Goal: Find specific page/section: Find specific page/section

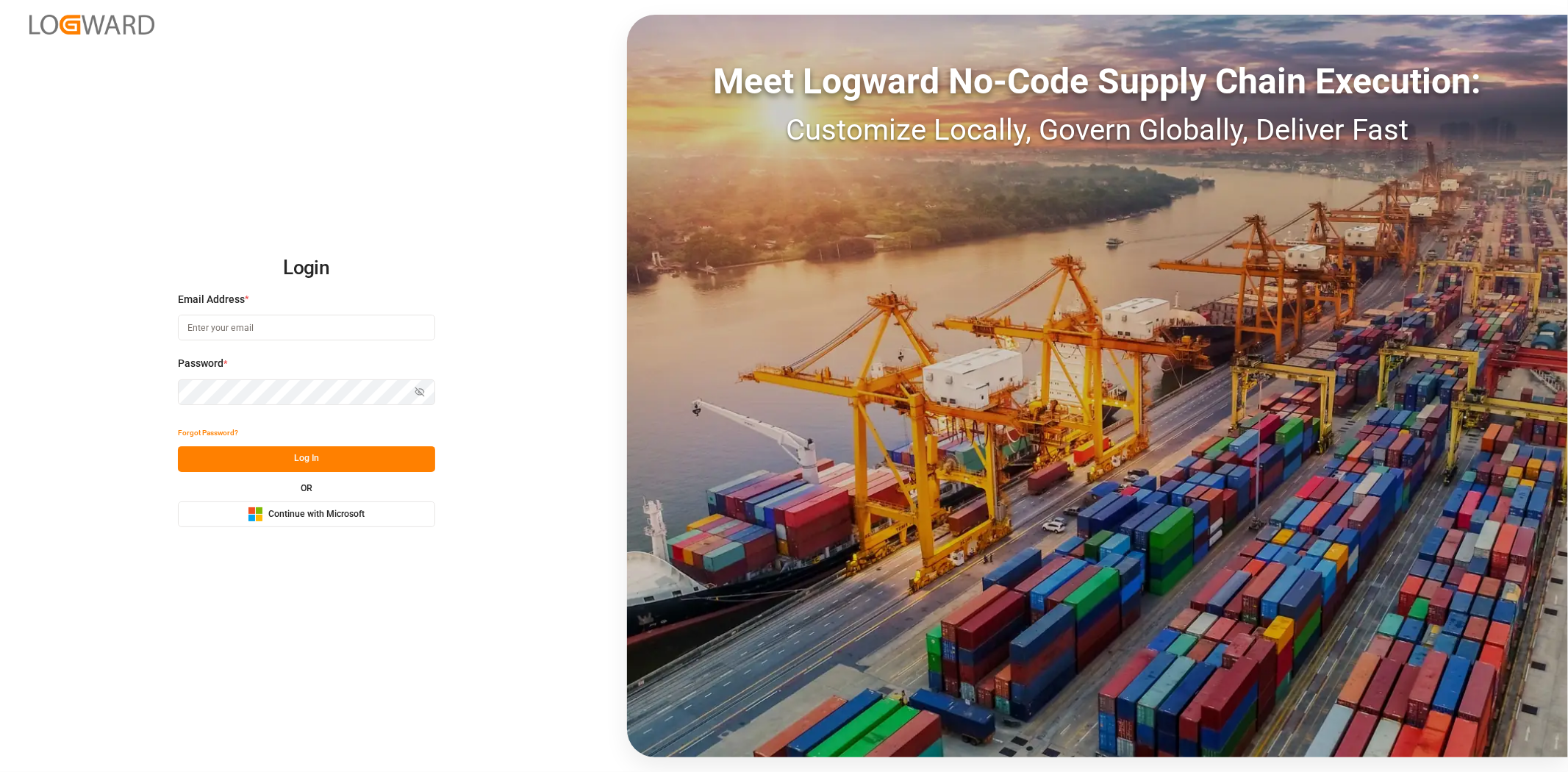
click at [289, 509] on span "Continue with Microsoft" at bounding box center [316, 515] width 96 height 13
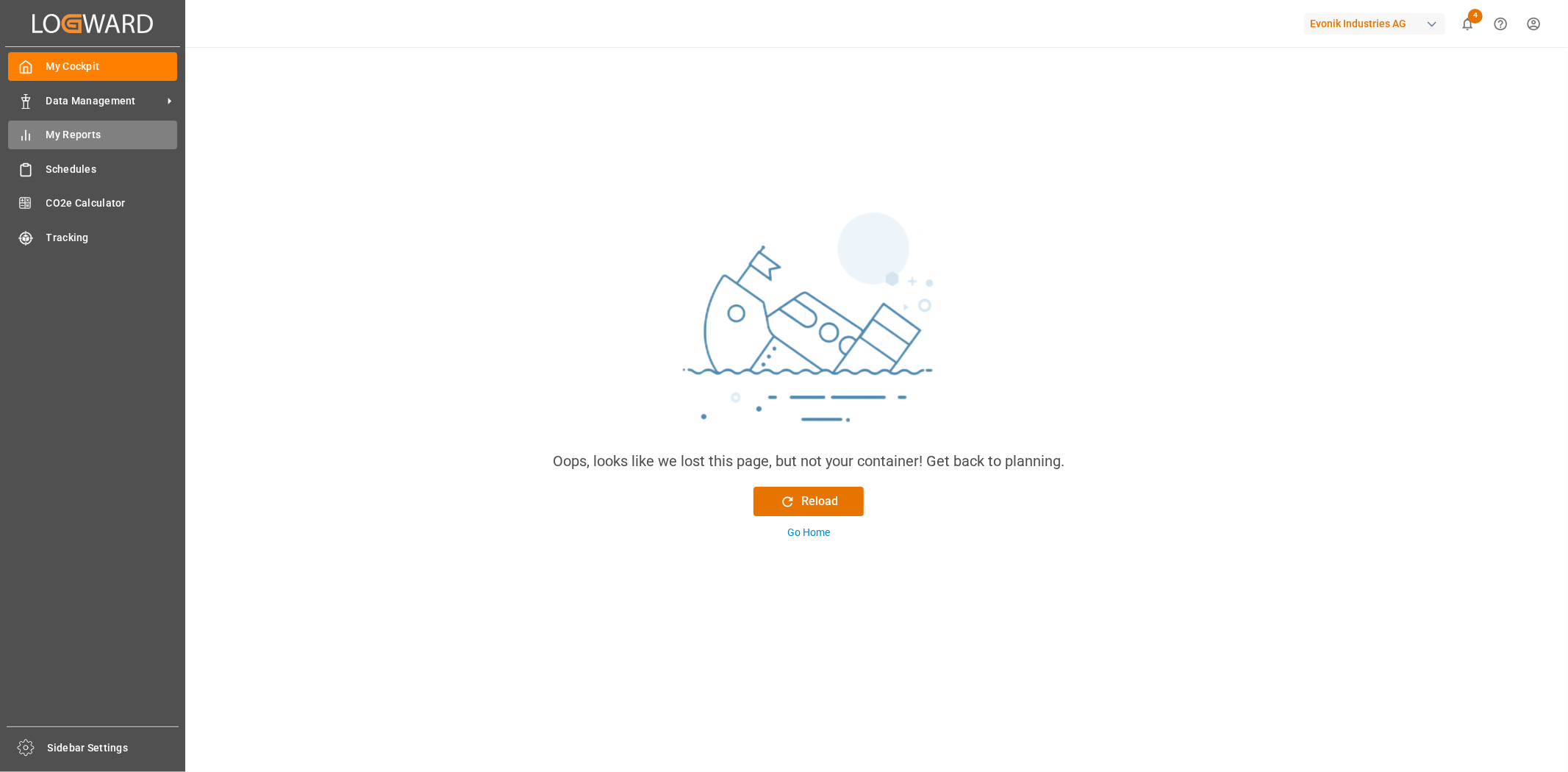
click at [86, 132] on span "My Reports" at bounding box center [111, 135] width 131 height 15
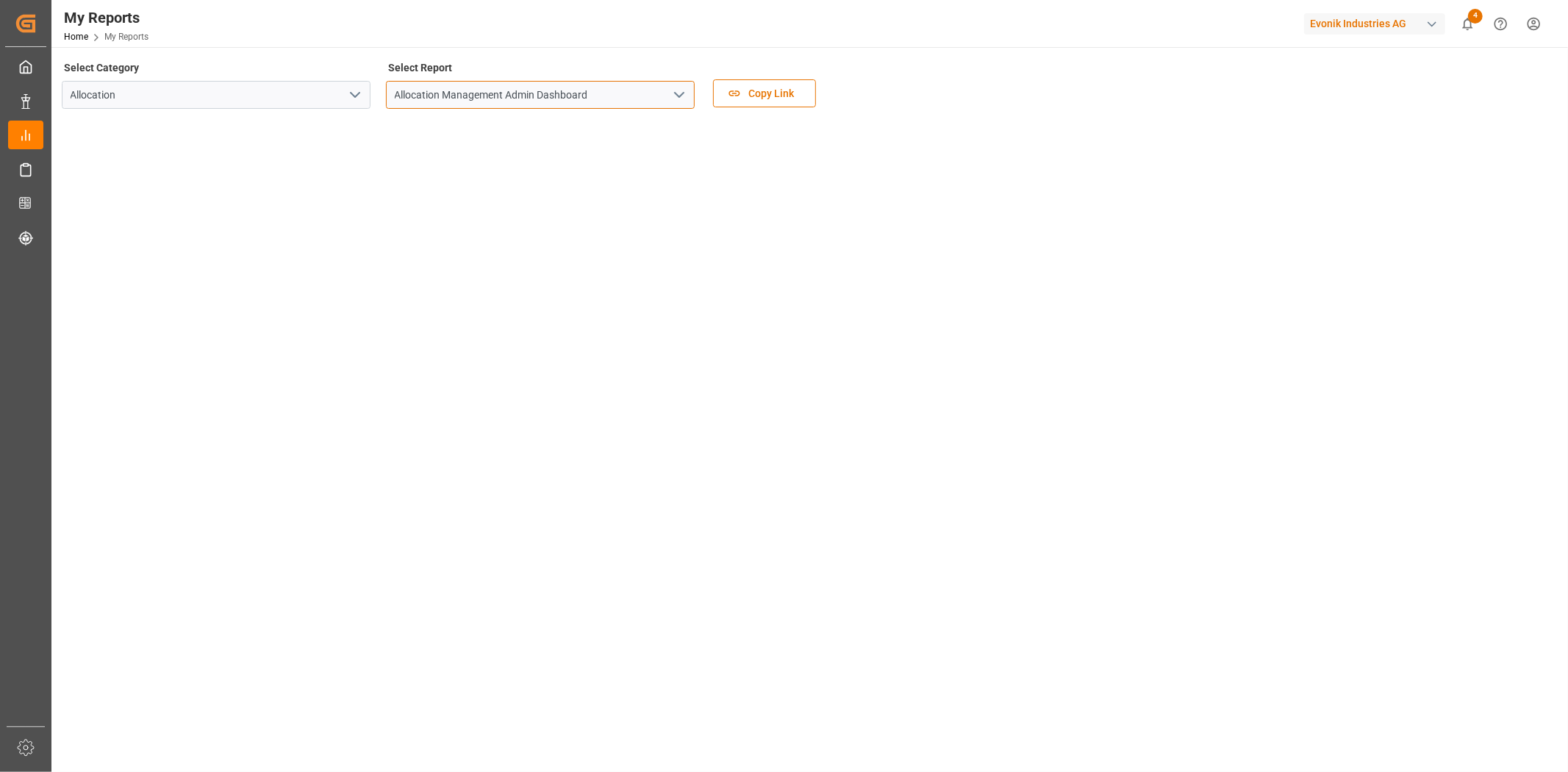
click at [661, 99] on input "Allocation Management Admin Dashboard" at bounding box center [541, 94] width 309 height 28
click at [679, 90] on icon "open menu" at bounding box center [679, 95] width 17 height 17
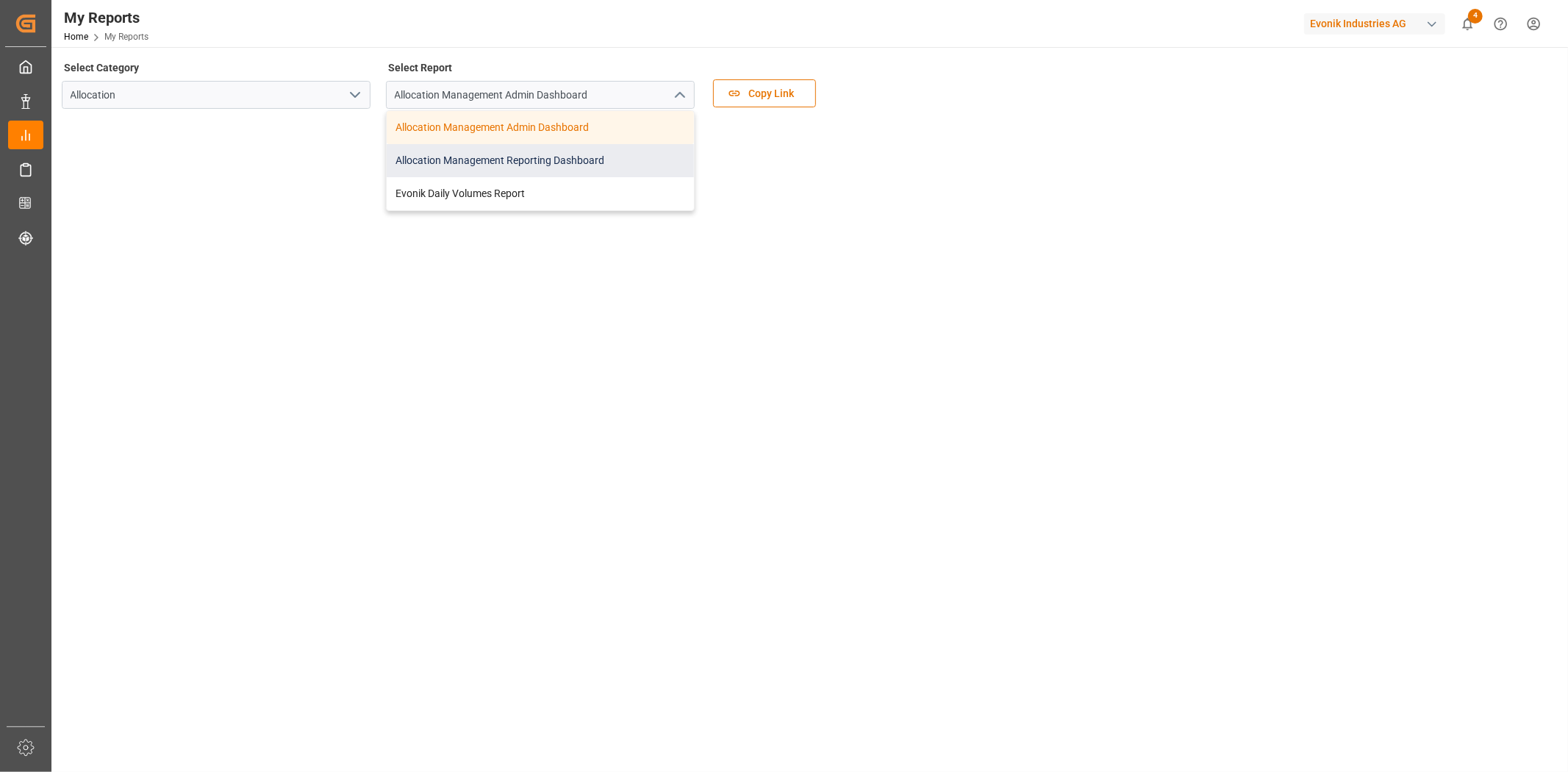
click at [607, 156] on div "Allocation Management Reporting Dashboard" at bounding box center [540, 160] width 307 height 34
